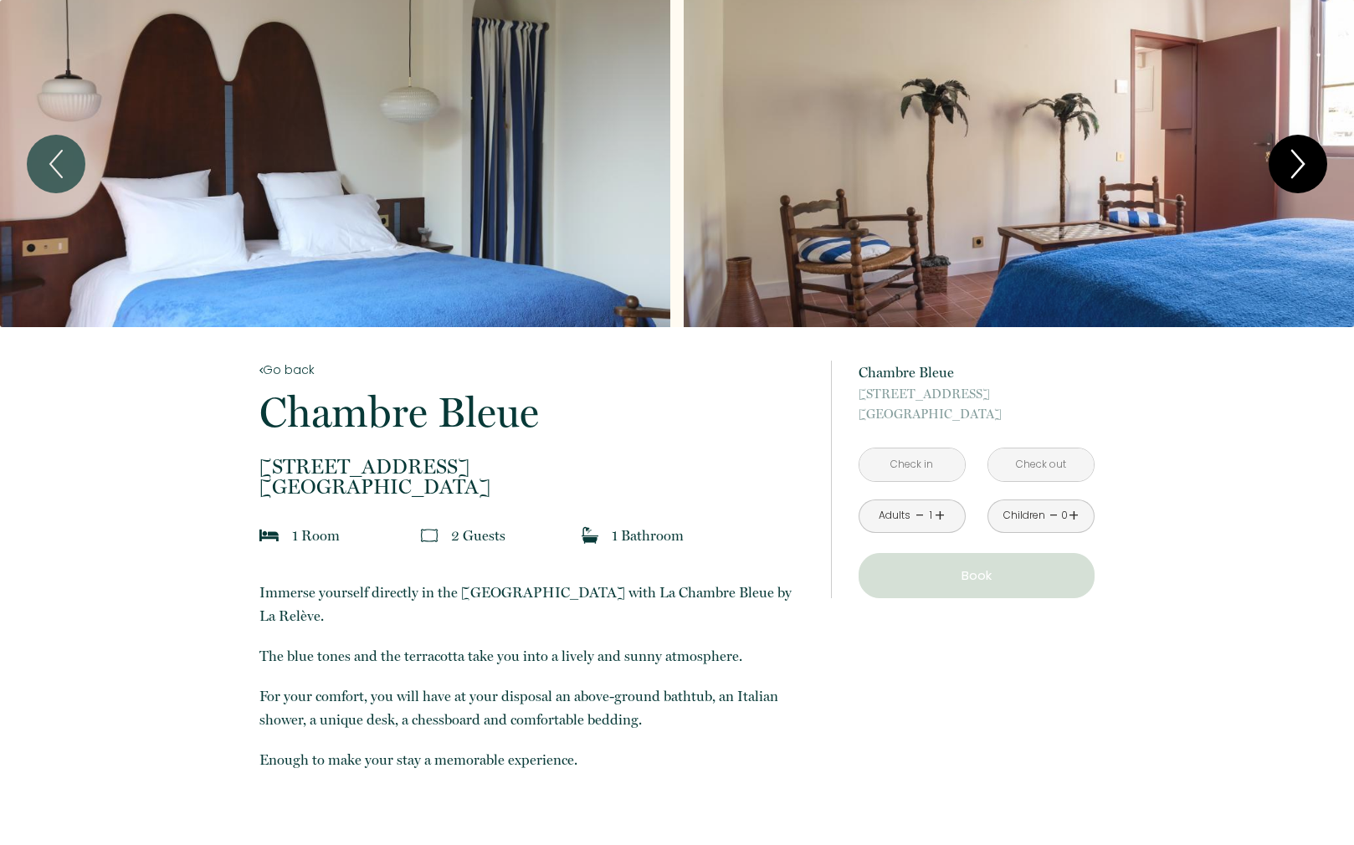
click at [1294, 167] on icon "Next" at bounding box center [1297, 164] width 35 height 50
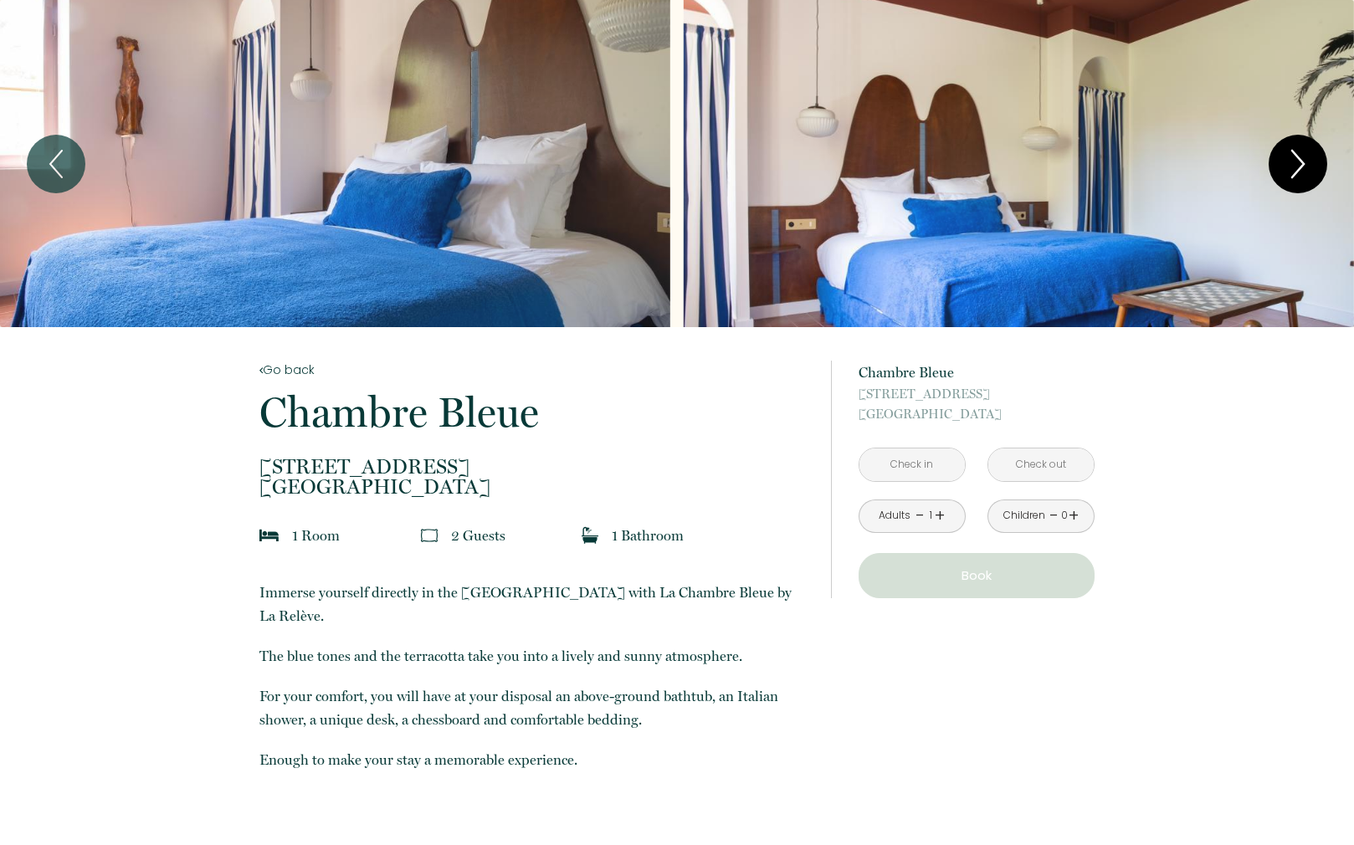
click at [1294, 167] on icon "Next" at bounding box center [1297, 164] width 35 height 50
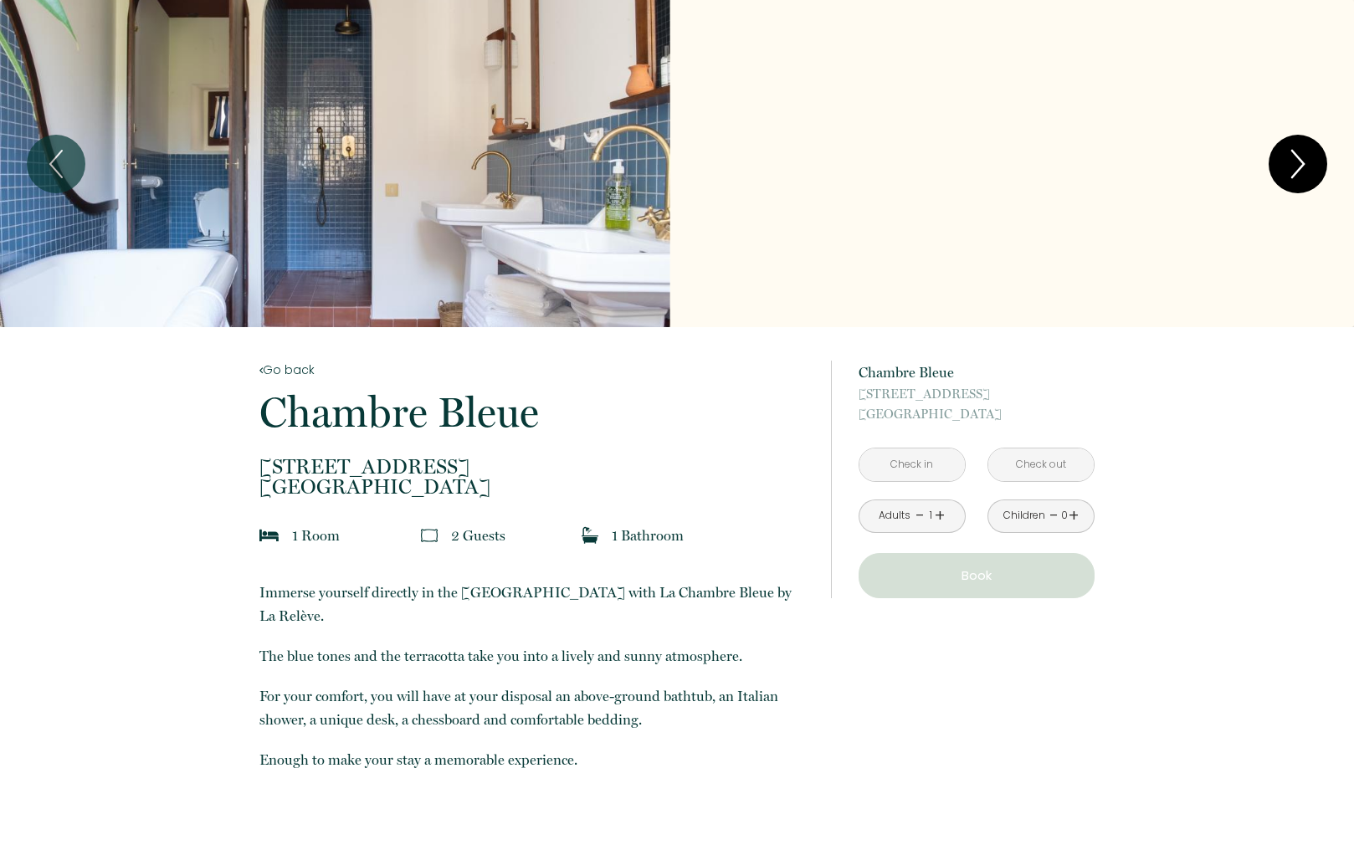
click at [1294, 167] on icon "Next" at bounding box center [1297, 164] width 35 height 50
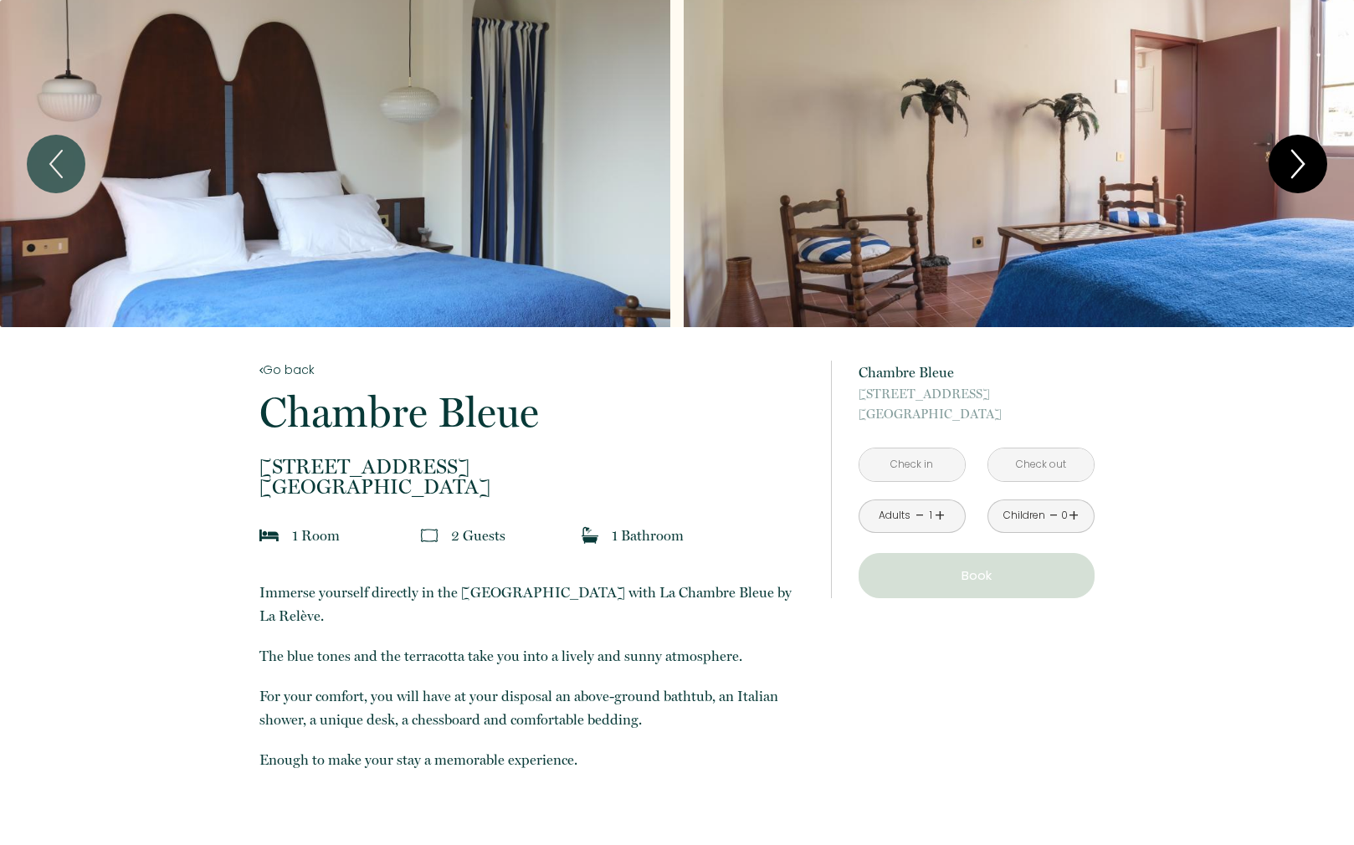
click at [1294, 167] on icon "Next" at bounding box center [1297, 164] width 35 height 50
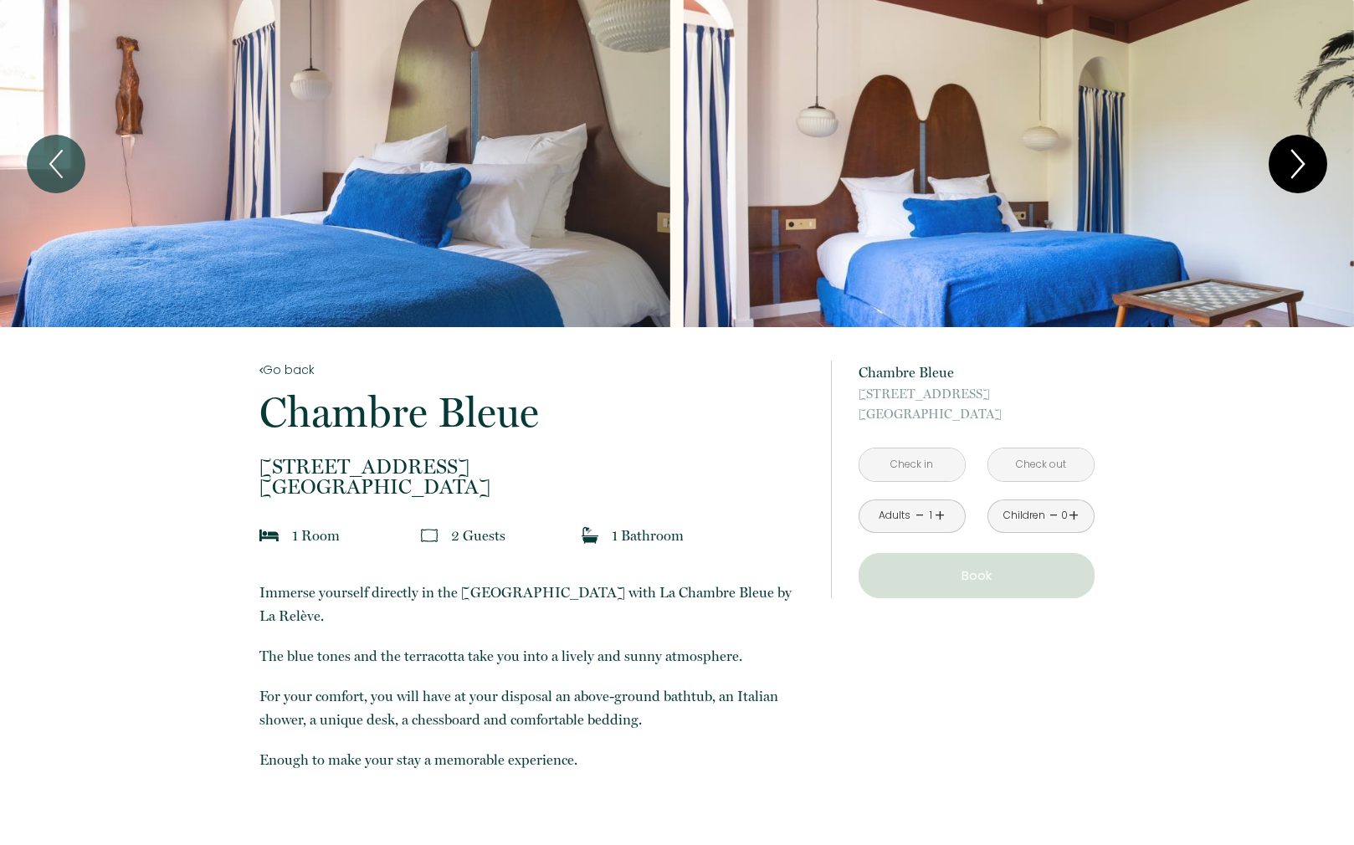
click at [1294, 167] on icon "Next" at bounding box center [1297, 164] width 35 height 50
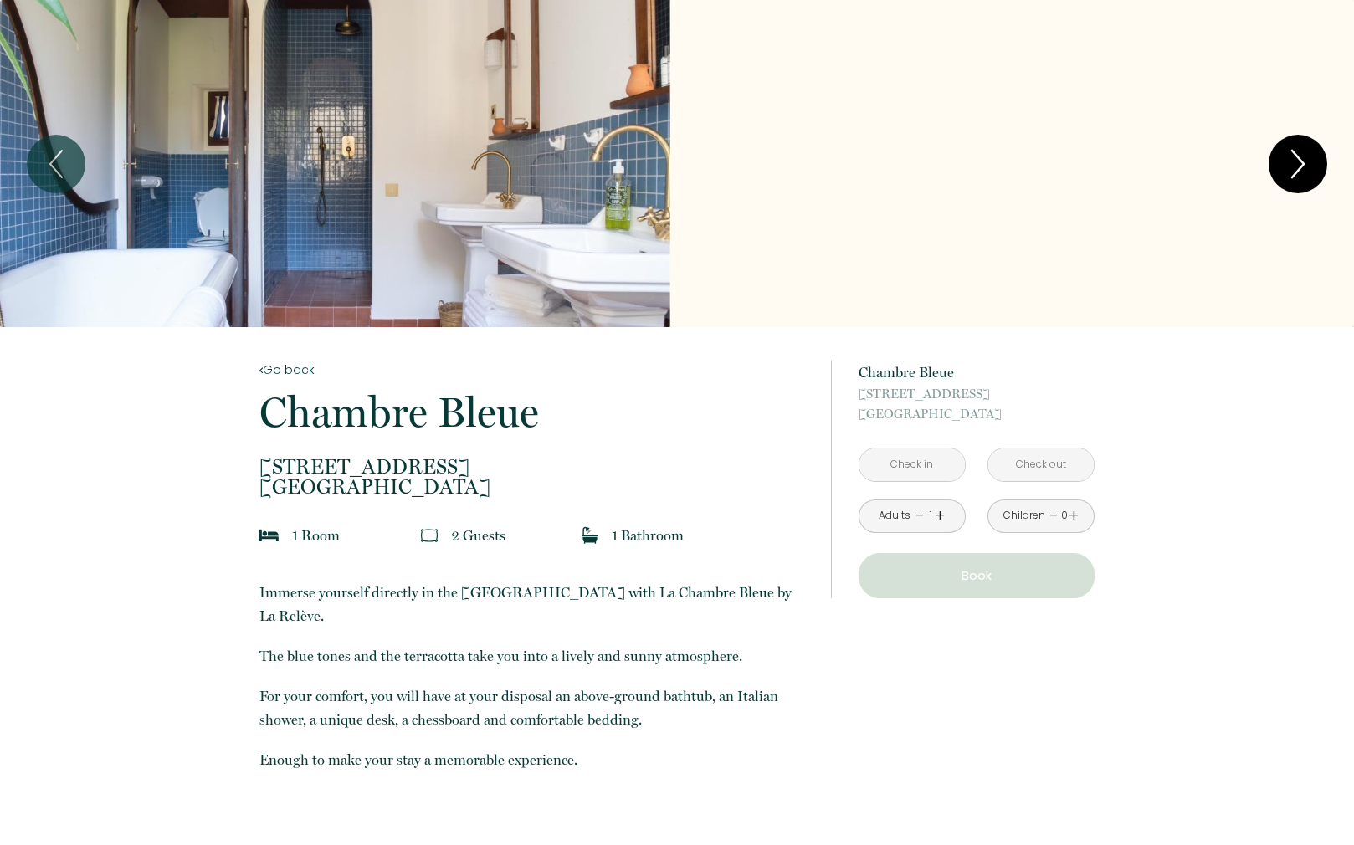
click at [1294, 167] on icon "Next" at bounding box center [1297, 164] width 35 height 50
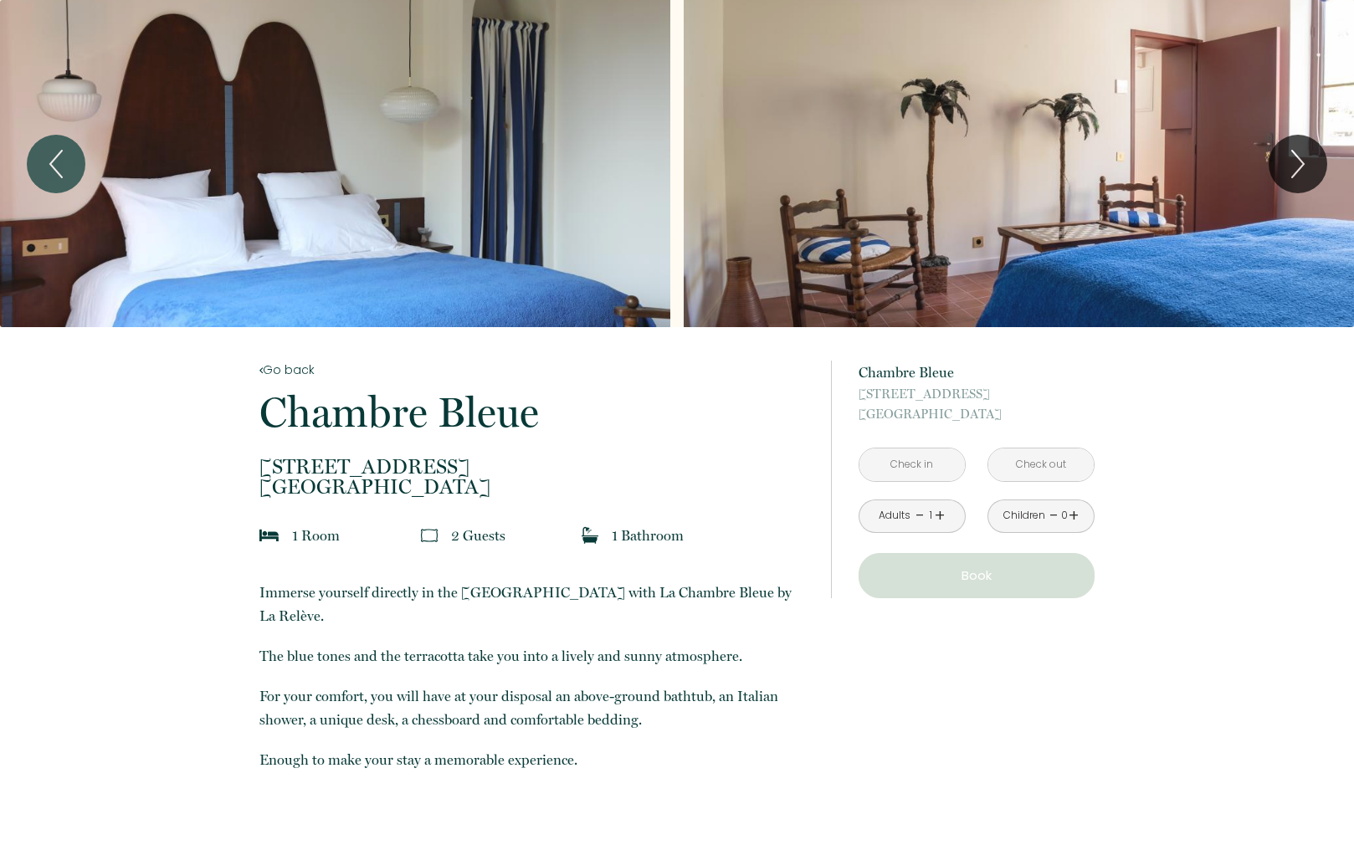
click at [882, 474] on input "text" at bounding box center [911, 464] width 105 height 33
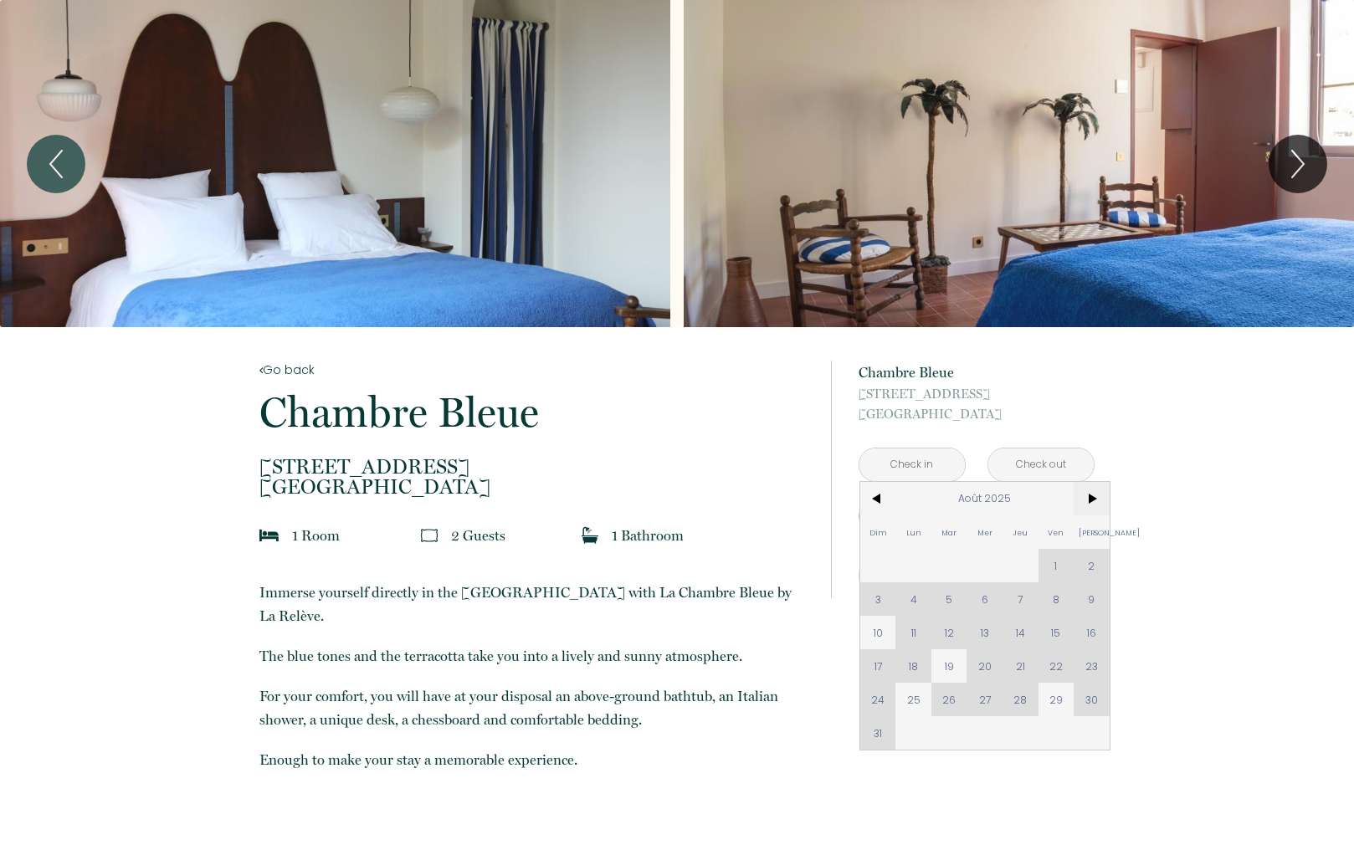
click at [1094, 506] on span ">" at bounding box center [1091, 498] width 36 height 33
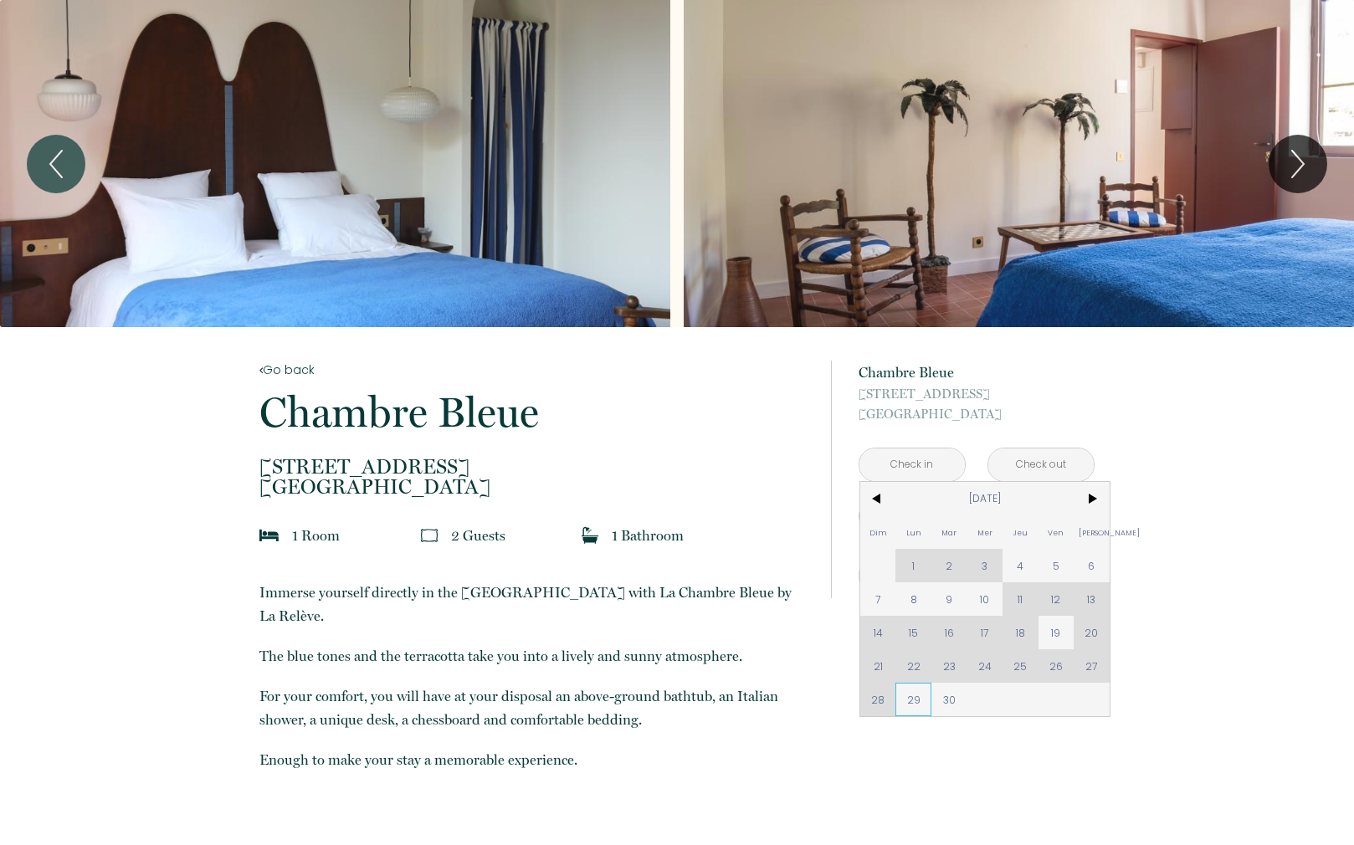
click at [908, 705] on span "29" at bounding box center [913, 699] width 36 height 33
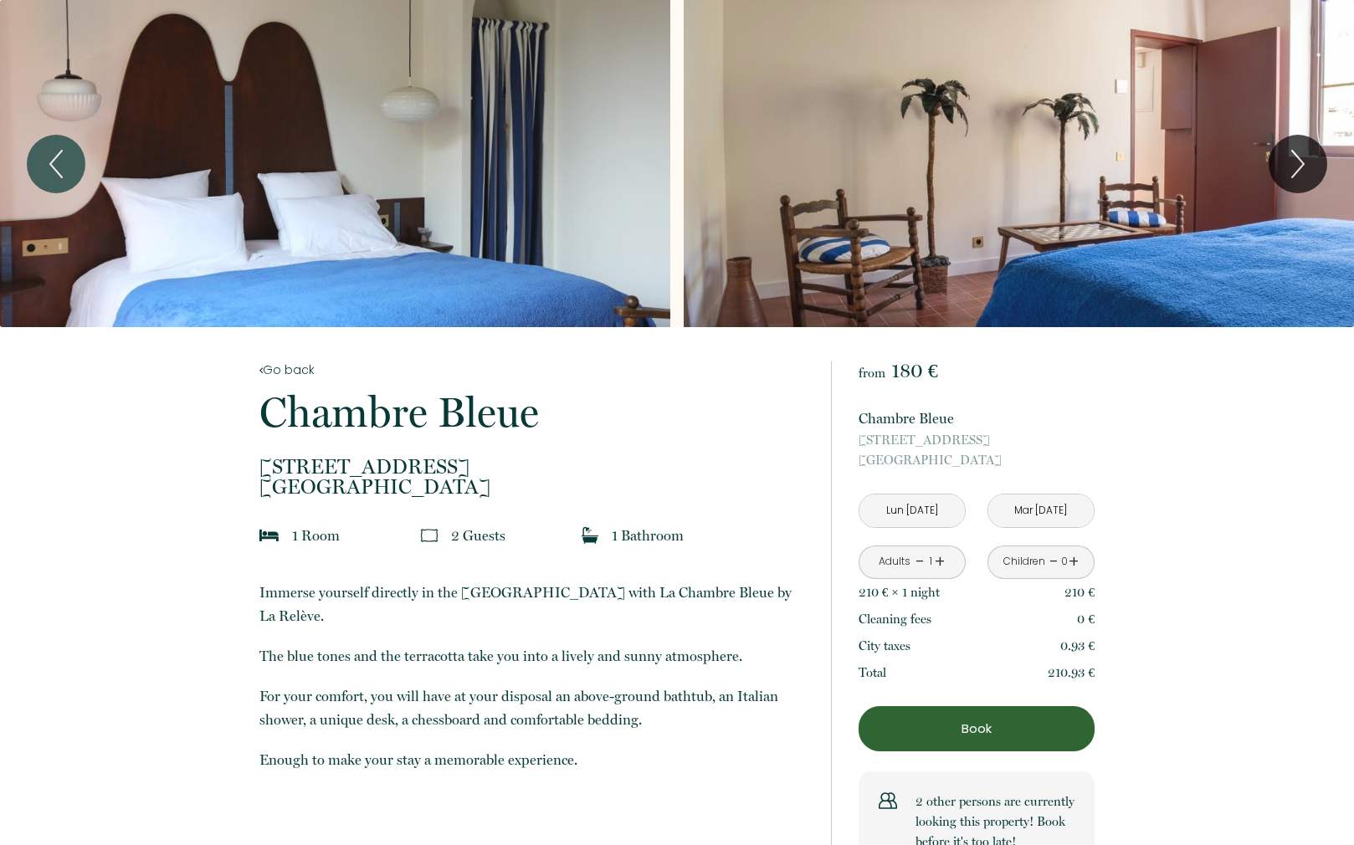
click at [907, 708] on button "Book" at bounding box center [976, 728] width 236 height 45
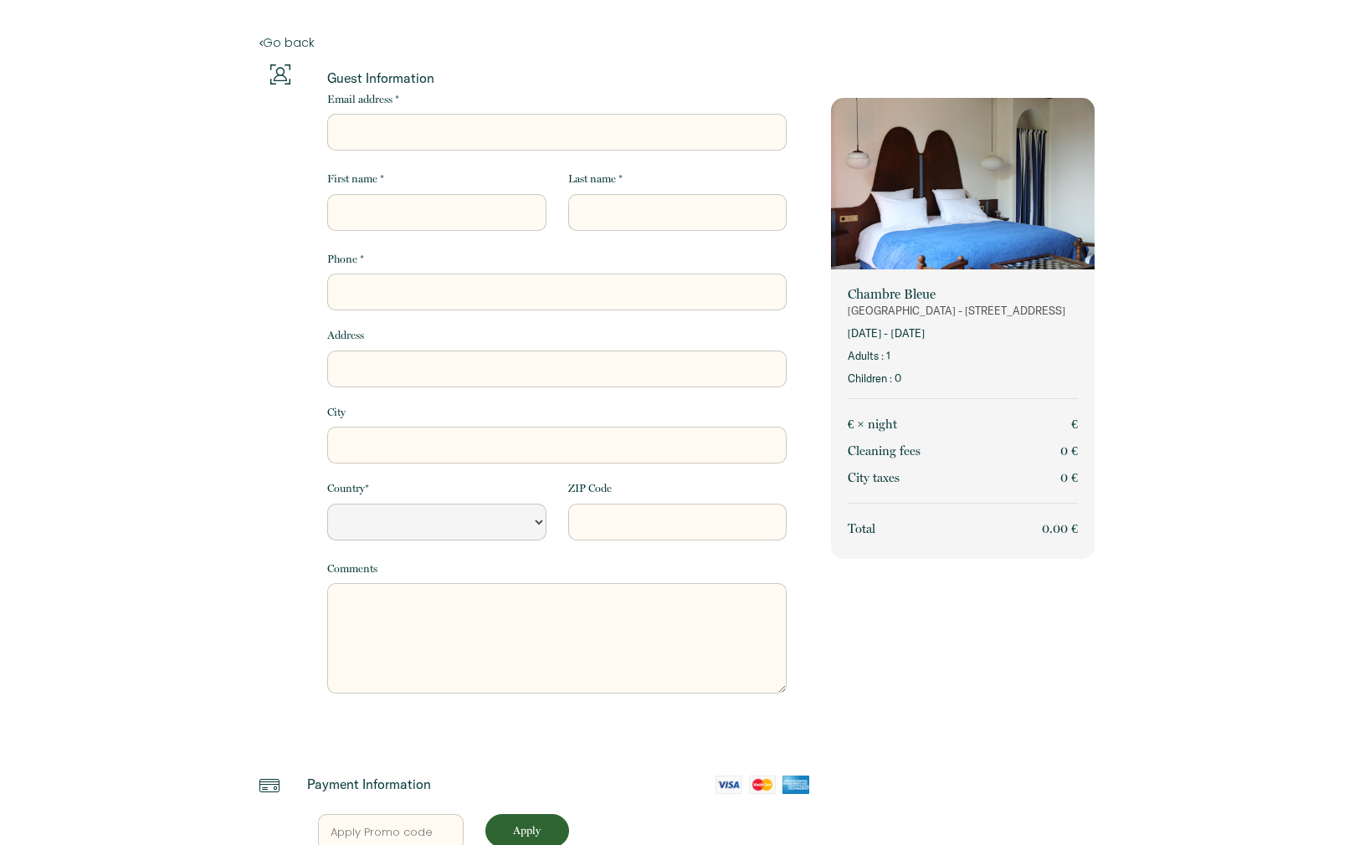
select select "Default select example"
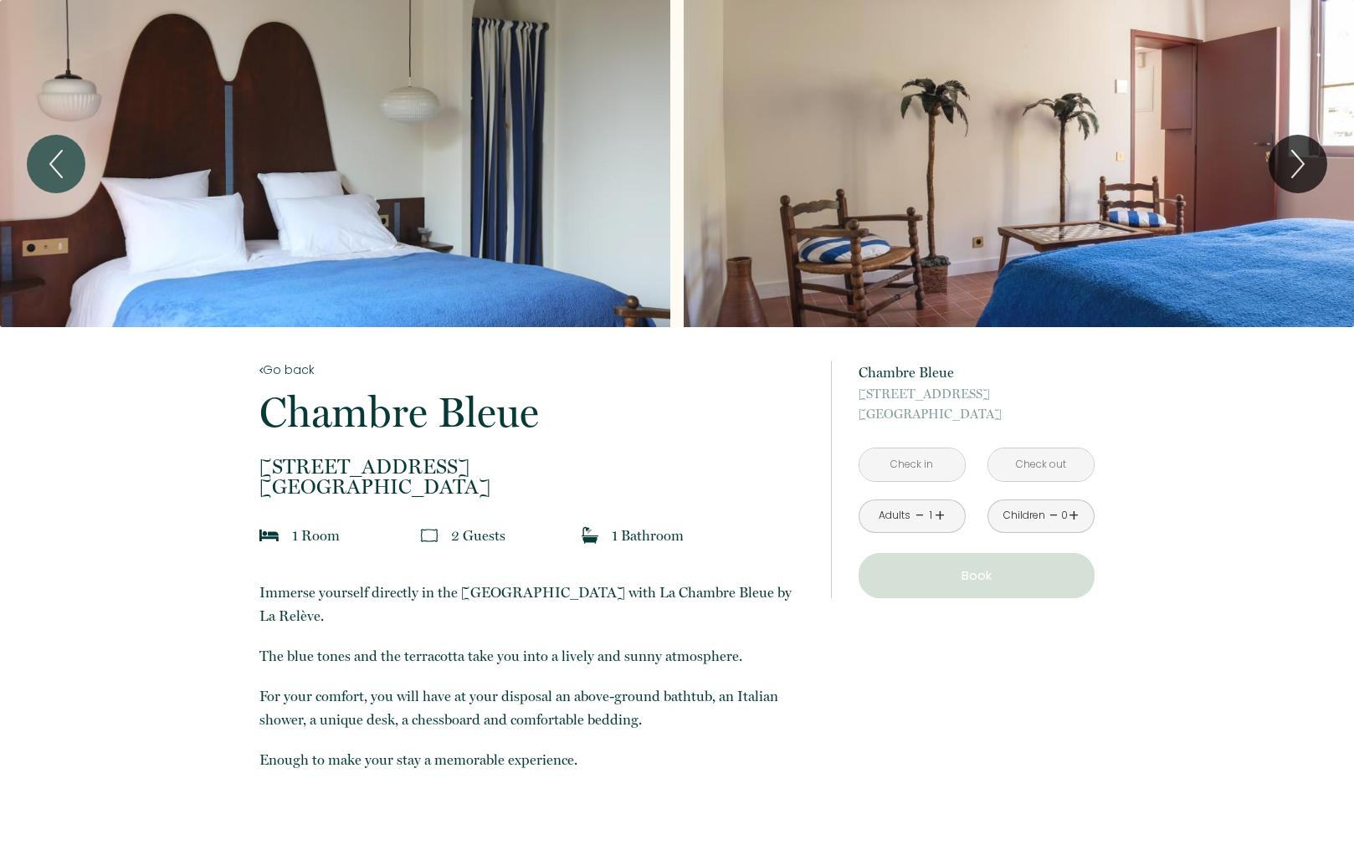
click at [931, 468] on input "text" at bounding box center [911, 464] width 105 height 33
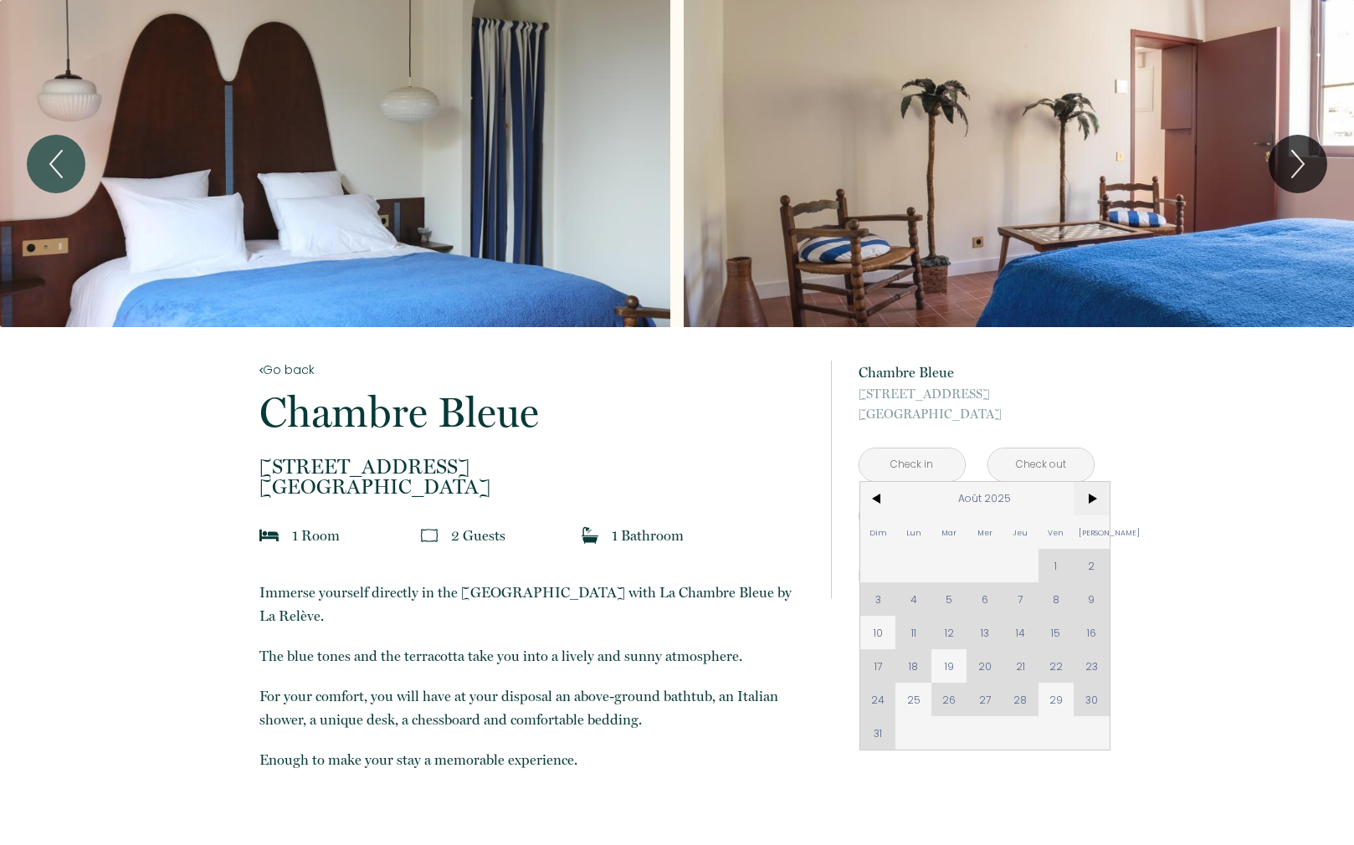
click at [1089, 510] on span ">" at bounding box center [1091, 498] width 36 height 33
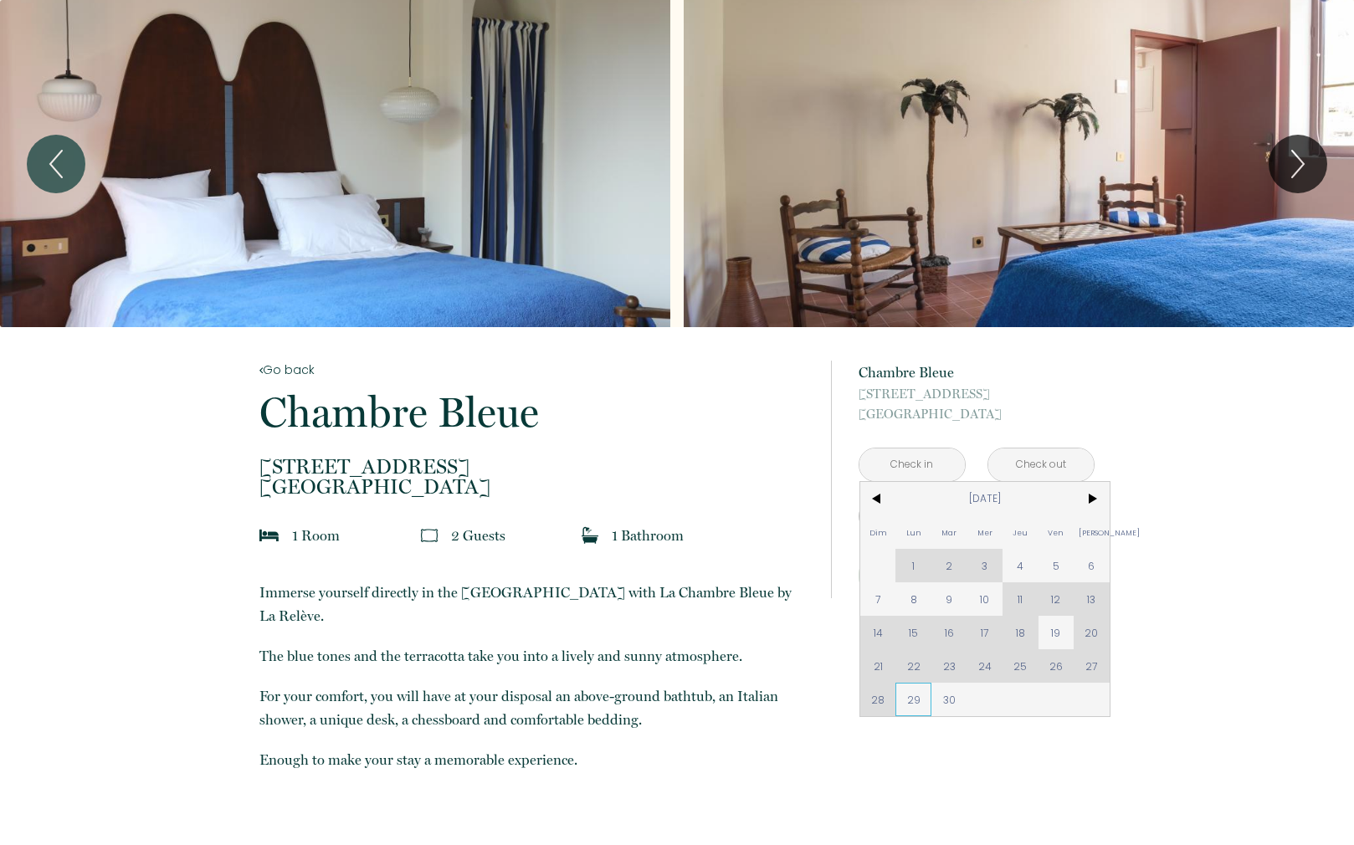
click at [920, 701] on span "29" at bounding box center [913, 699] width 36 height 33
type input "Lun [DATE]"
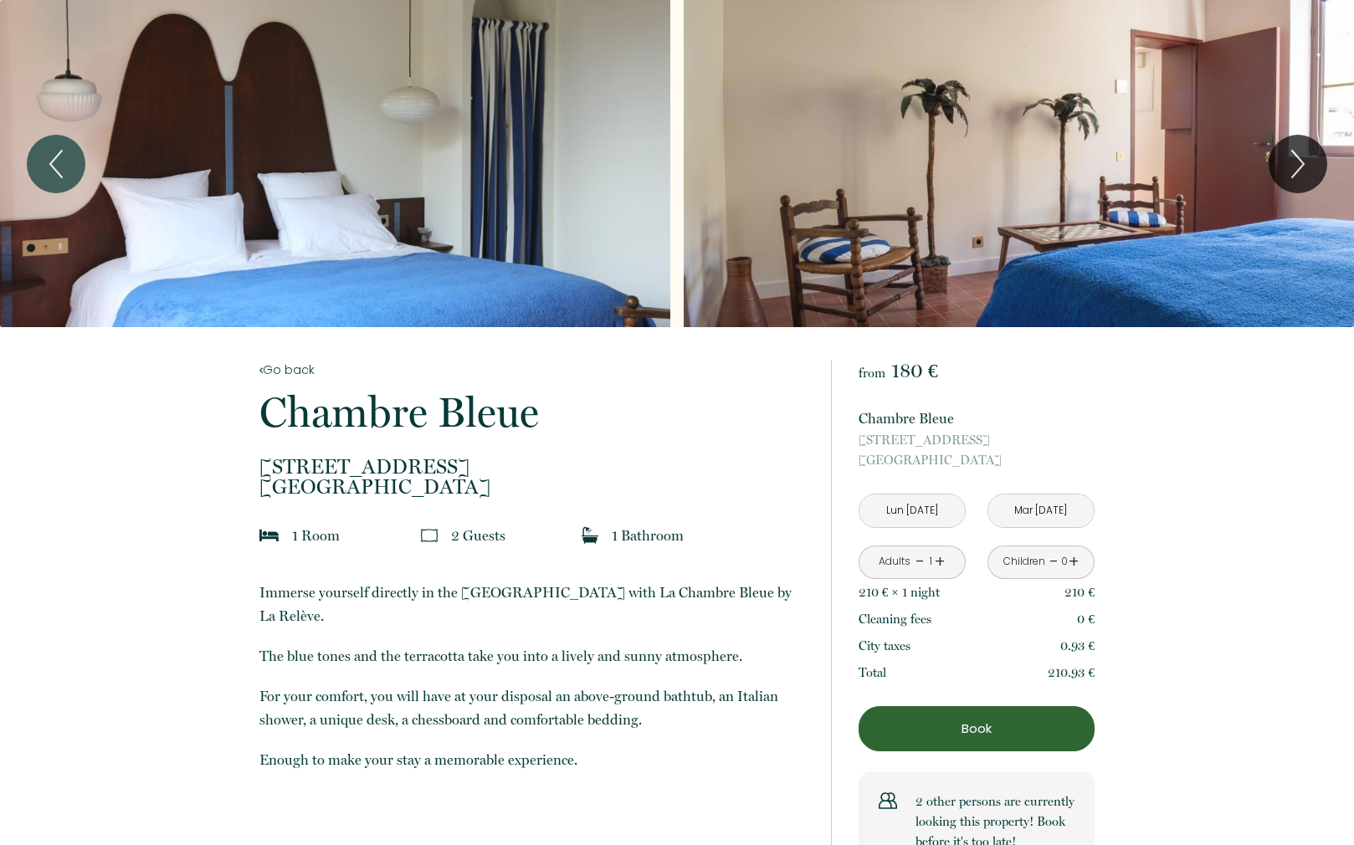
click at [1048, 506] on input "Mar [DATE]" at bounding box center [1040, 510] width 105 height 33
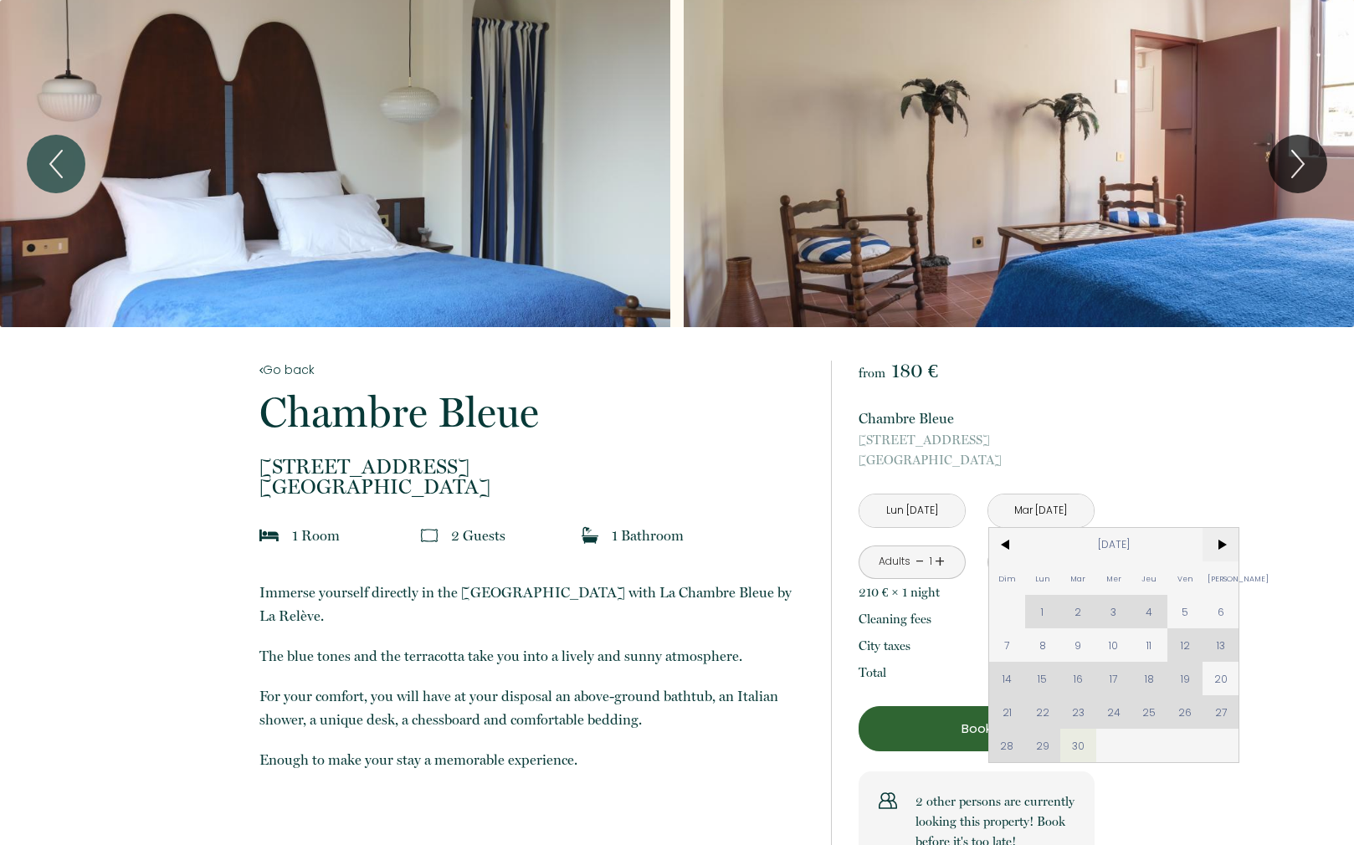
click at [1218, 546] on span ">" at bounding box center [1220, 544] width 36 height 33
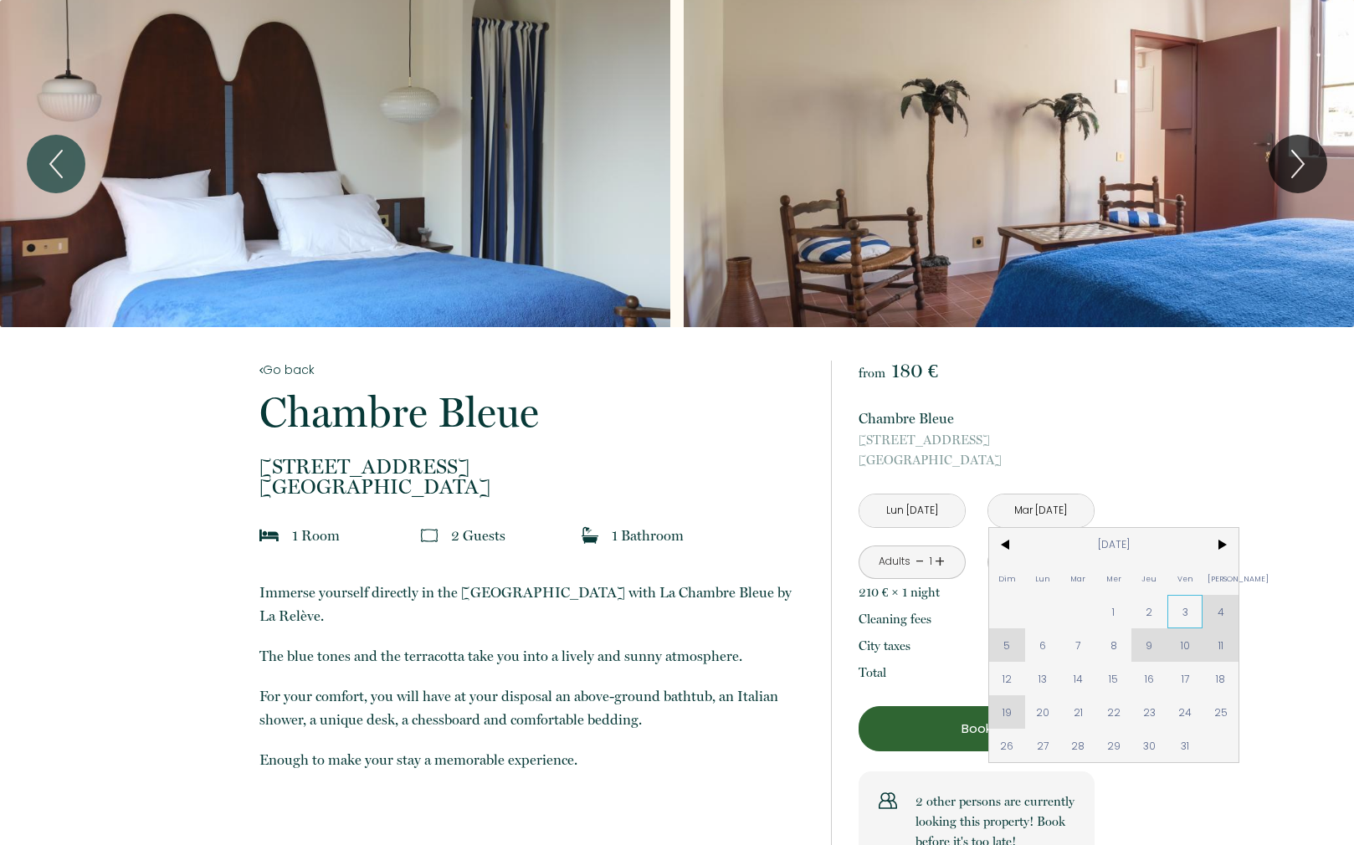
click at [1186, 604] on span "3" at bounding box center [1185, 611] width 36 height 33
type input "Ven [DATE]"
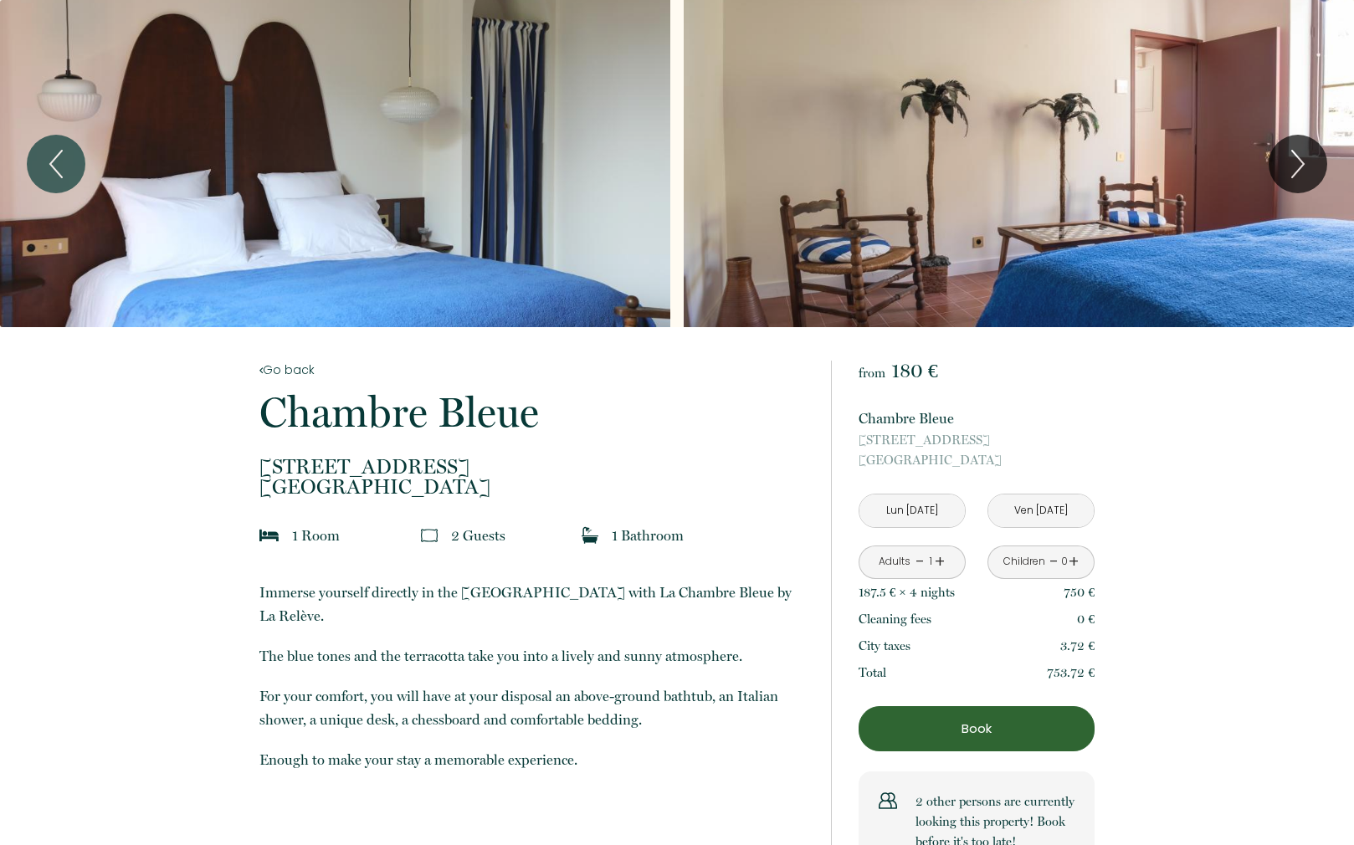
click at [941, 562] on link "+" at bounding box center [940, 562] width 10 height 26
click at [916, 563] on link "-" at bounding box center [919, 562] width 9 height 26
click at [939, 562] on link "+" at bounding box center [940, 562] width 10 height 26
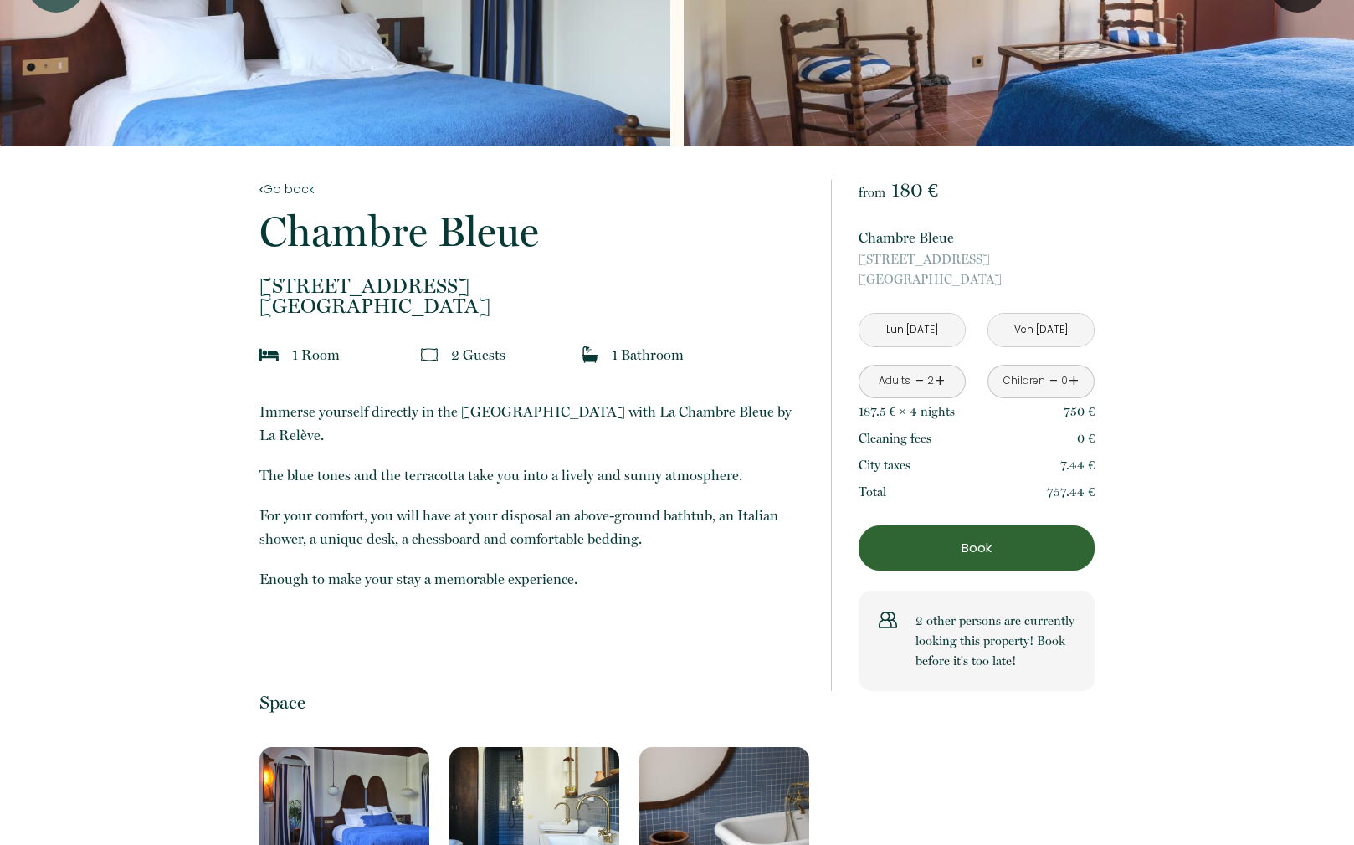
scroll to position [182, 0]
